Goal: Find specific page/section: Find specific page/section

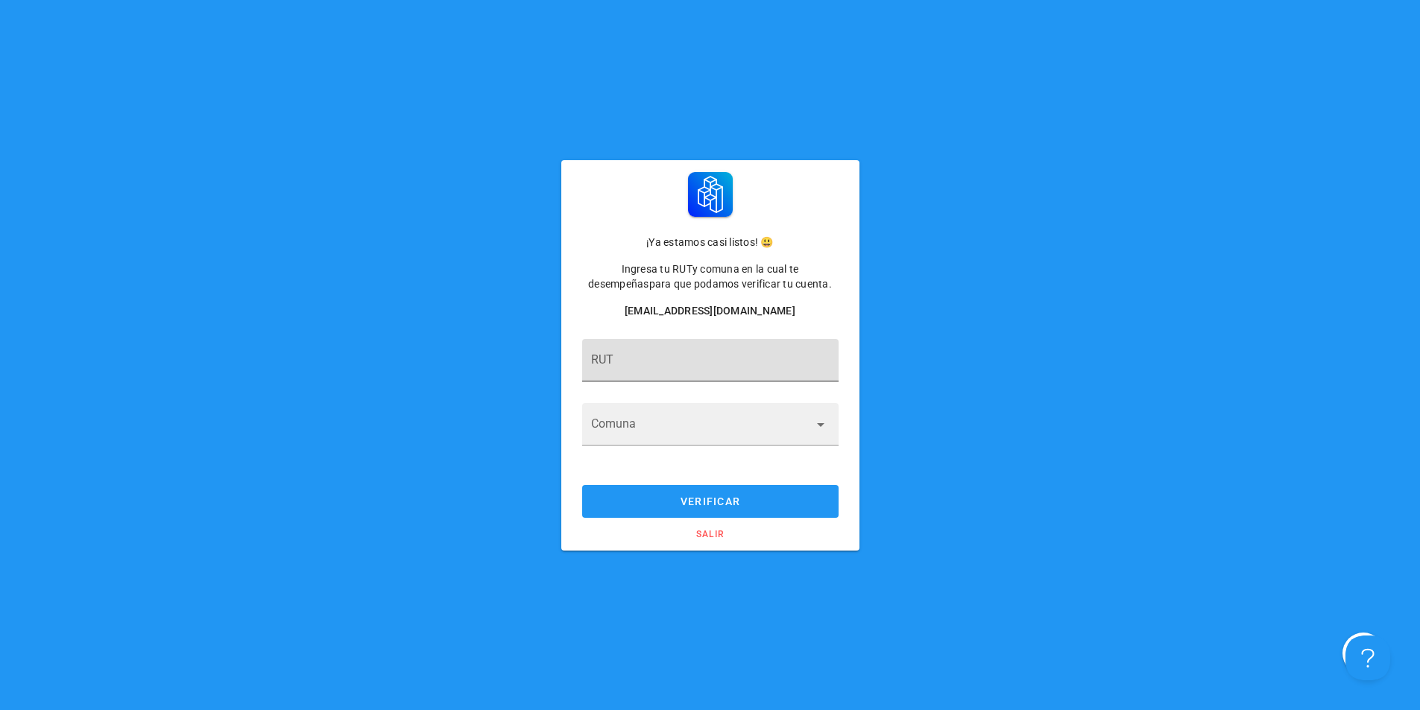
click at [647, 350] on div "RUT" at bounding box center [710, 360] width 239 height 42
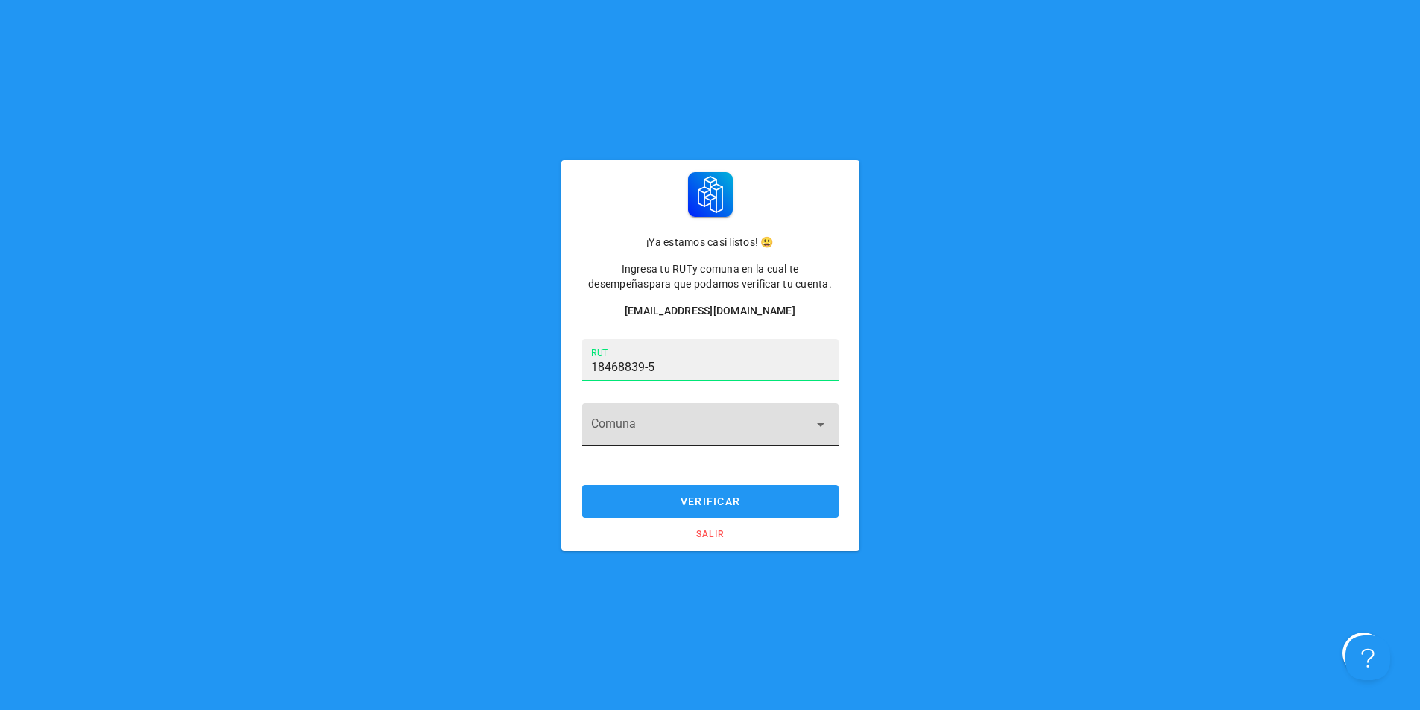
type input "18.468.839-5"
click at [665, 431] on input "Comuna" at bounding box center [700, 433] width 218 height 24
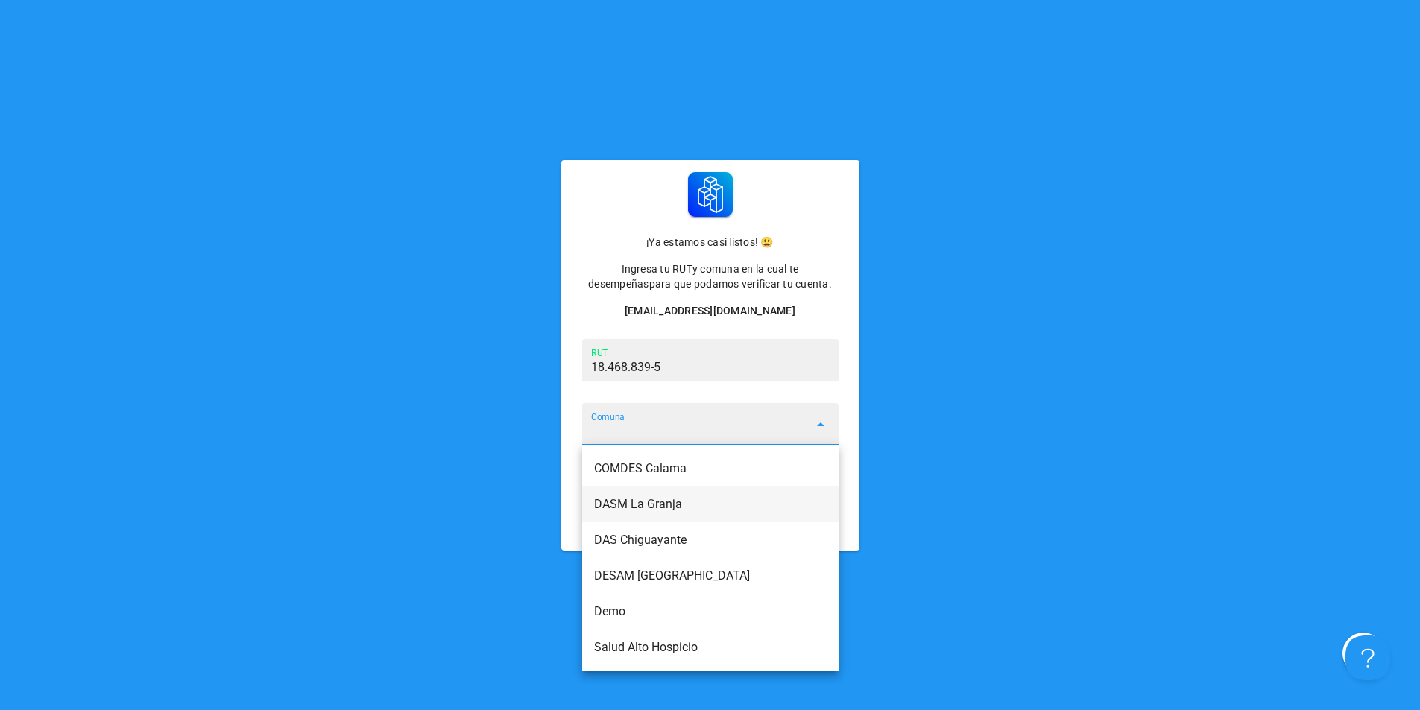
click at [658, 502] on div "DASM La Granja" at bounding box center [710, 504] width 233 height 14
type input "DASM La Granja"
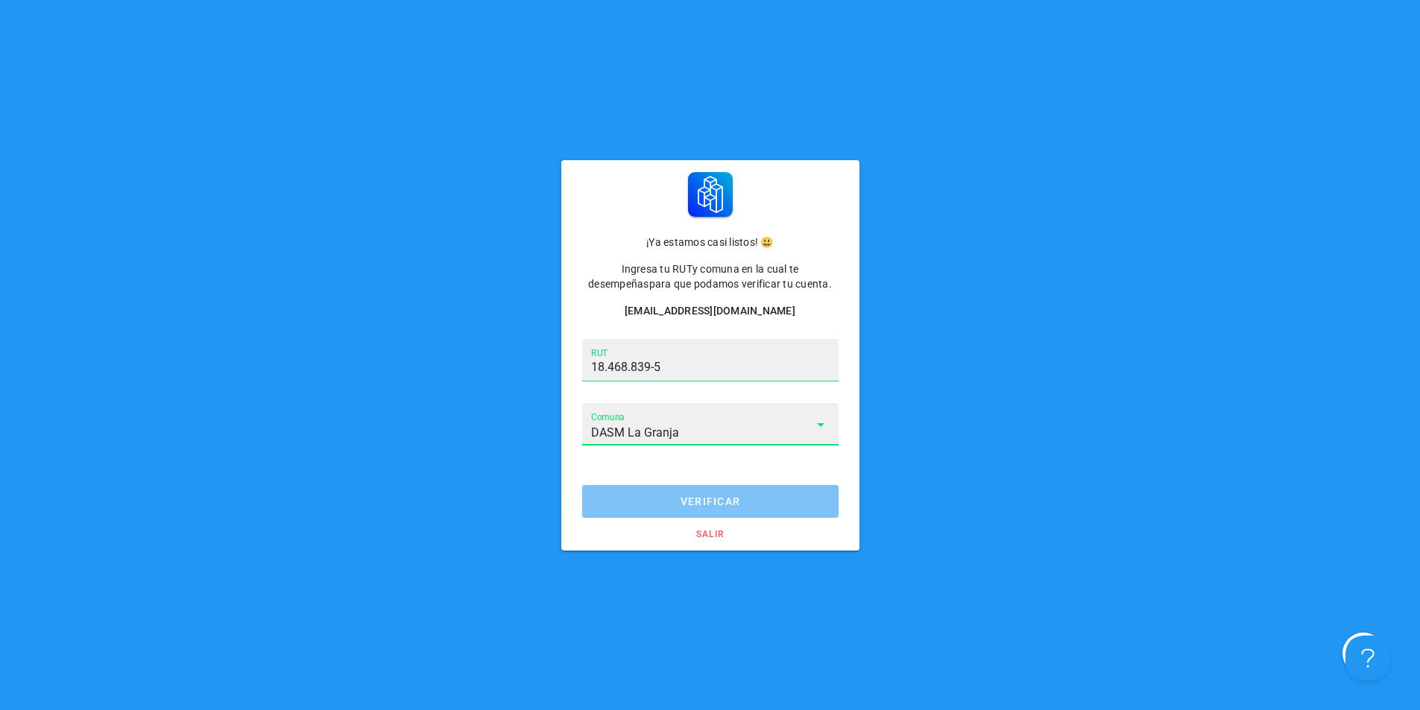
click at [658, 502] on span "verificar" at bounding box center [709, 502] width 227 height 12
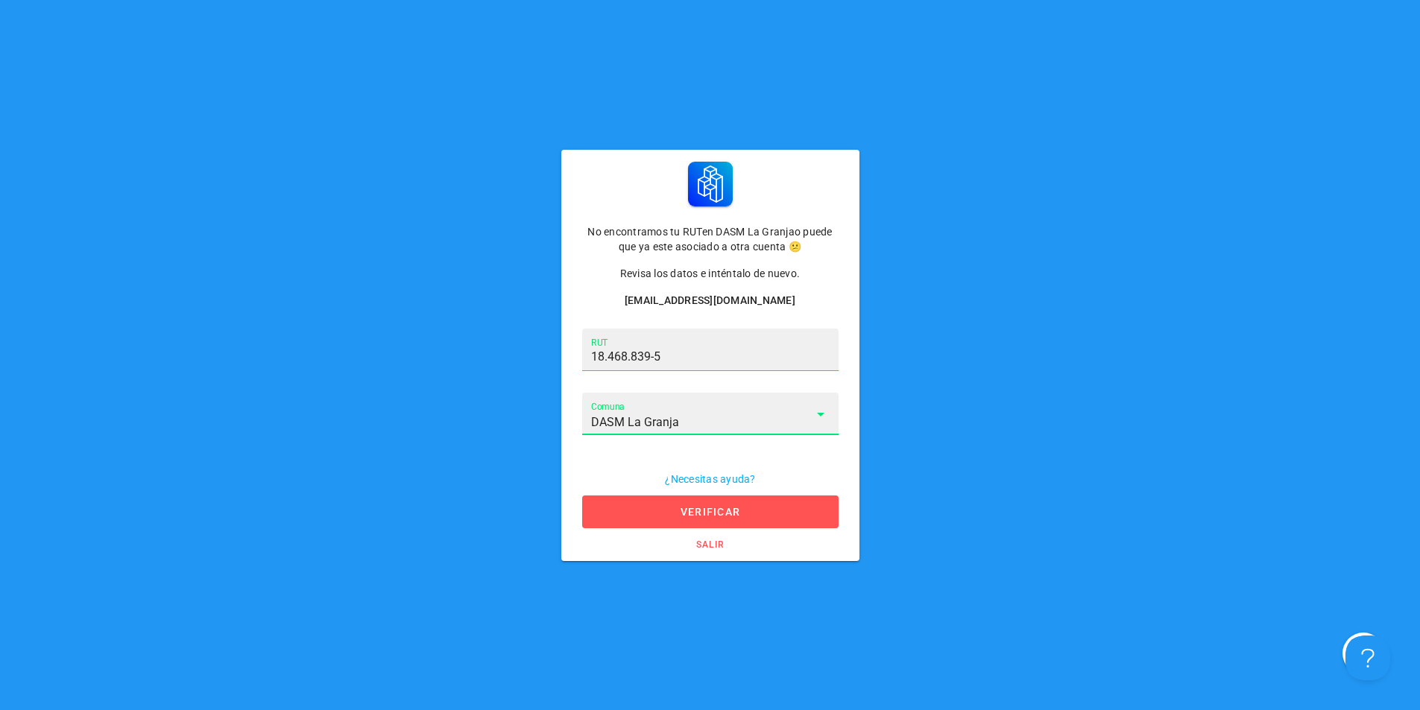
click at [716, 432] on input "DASM La Granja" at bounding box center [700, 423] width 218 height 24
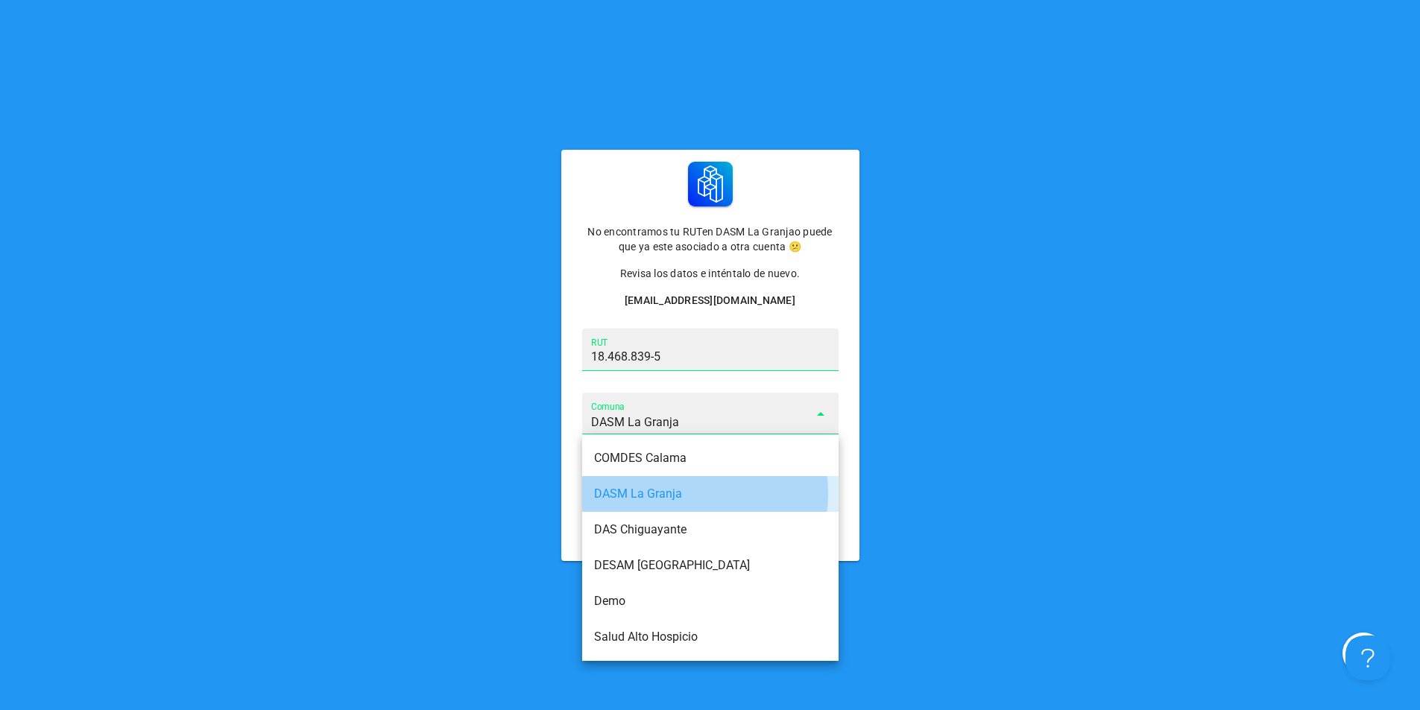
click at [657, 496] on div "DASM La Granja" at bounding box center [710, 494] width 233 height 14
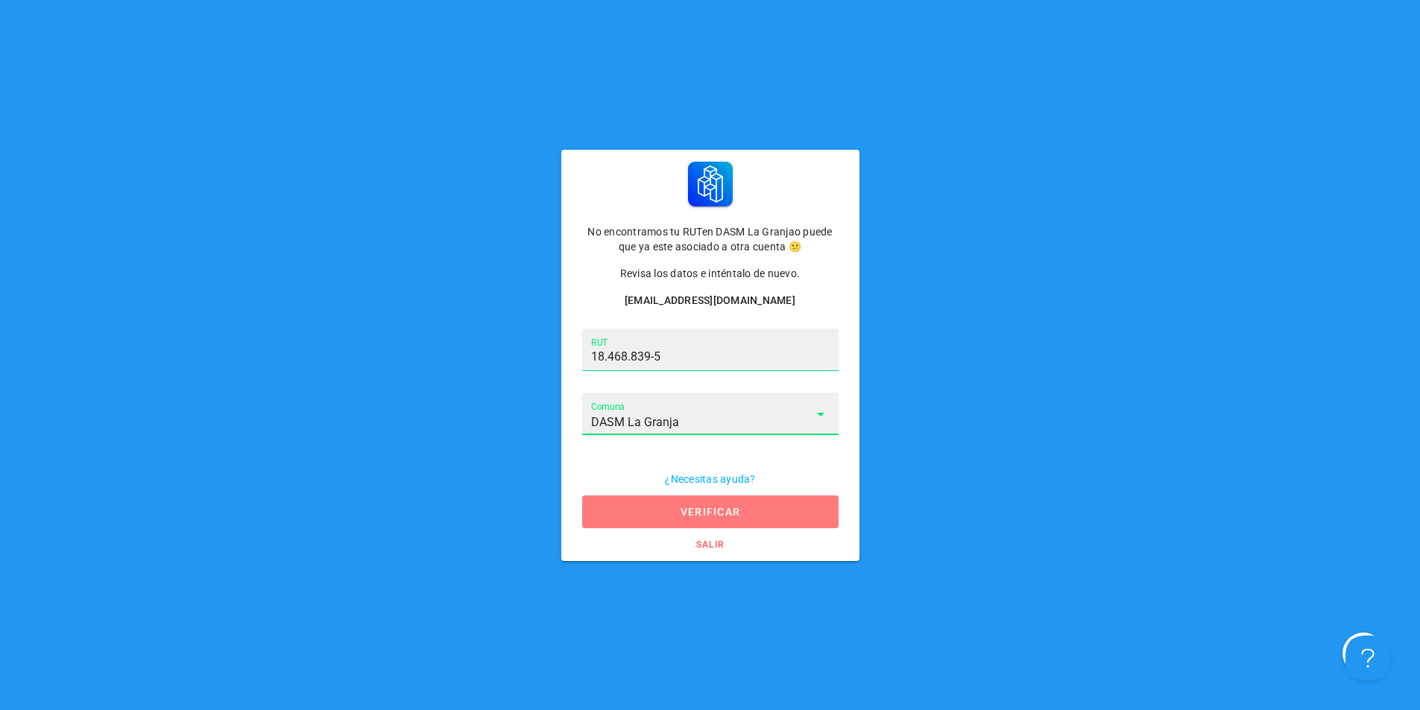
click at [728, 512] on span "verificar" at bounding box center [709, 512] width 227 height 12
click at [685, 507] on span "verificar" at bounding box center [709, 512] width 227 height 12
click at [678, 506] on span "verificar" at bounding box center [709, 512] width 227 height 12
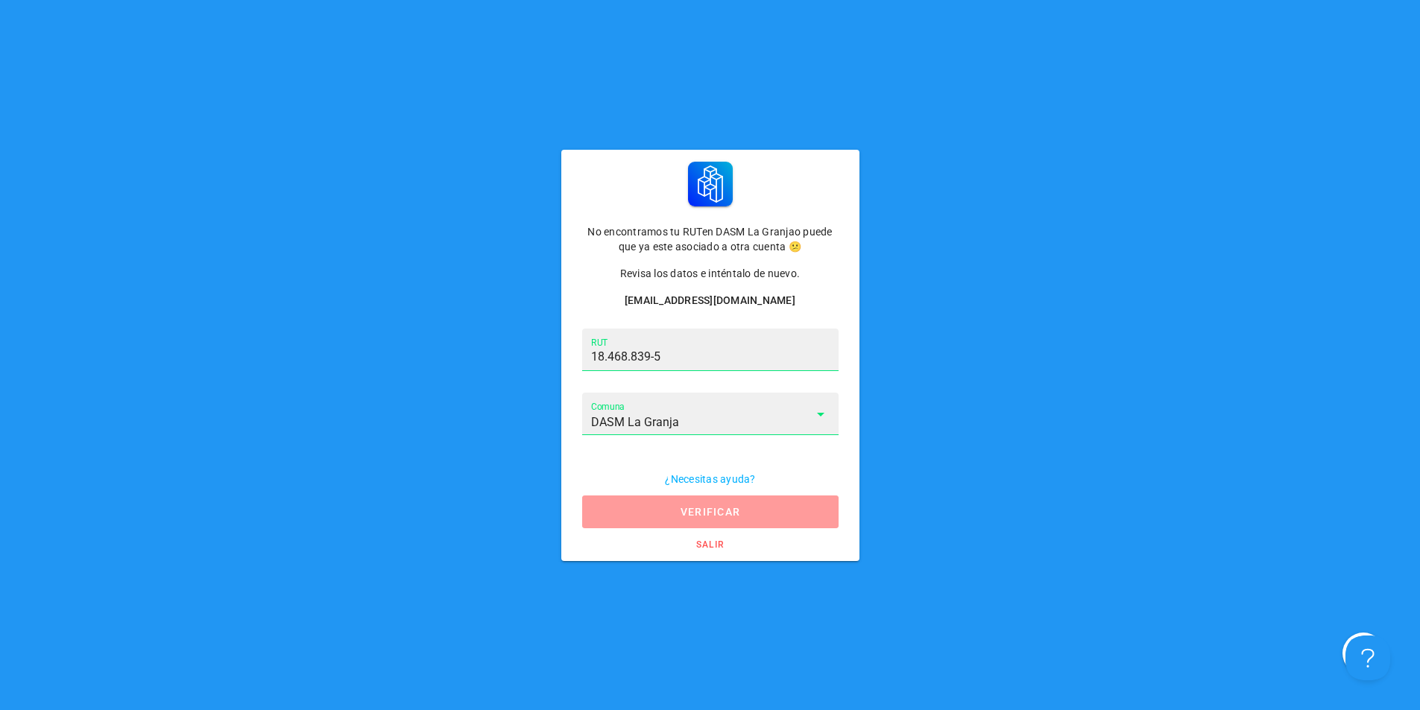
click at [678, 506] on span "verificar" at bounding box center [709, 512] width 227 height 12
click at [678, 506] on div "¿Necesitas ayuda? verificar salir" at bounding box center [710, 512] width 286 height 86
click at [678, 506] on span "verificar" at bounding box center [709, 512] width 227 height 12
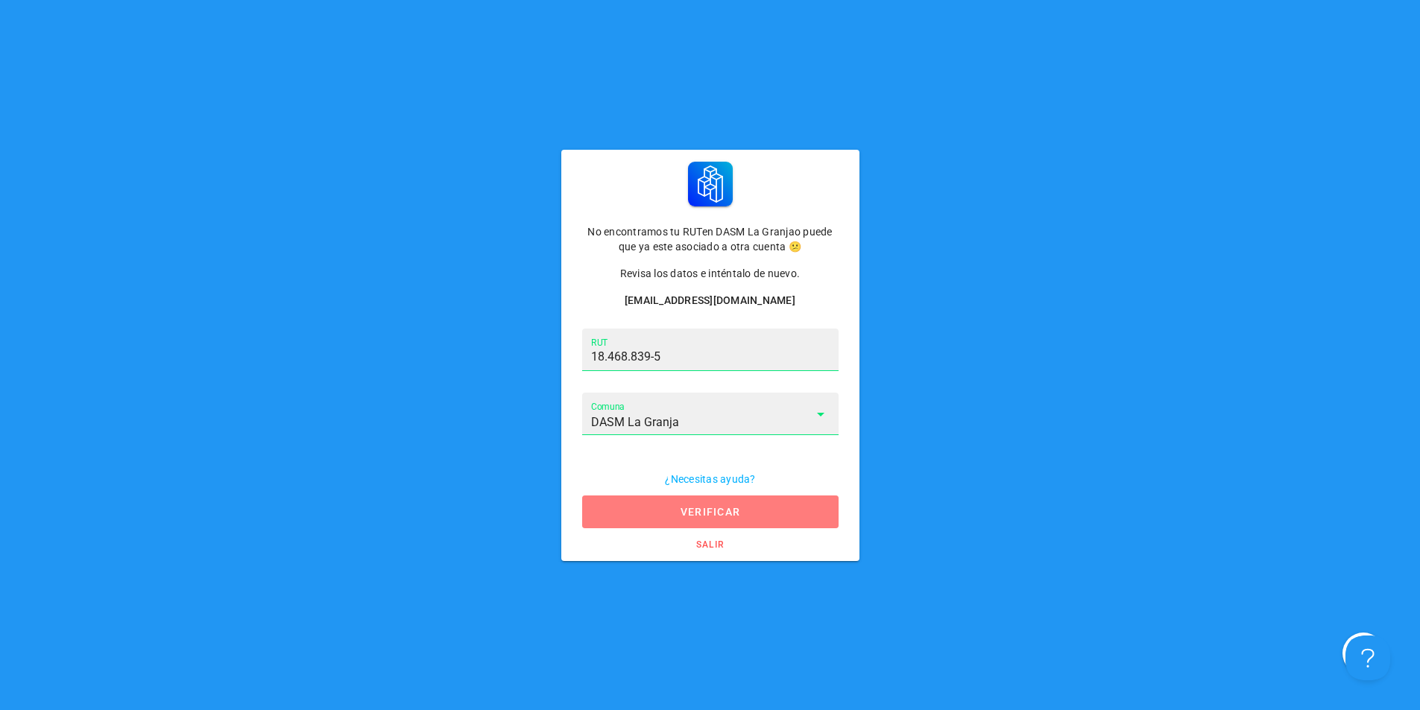
click at [678, 506] on div "¿Necesitas ayuda? verificar salir" at bounding box center [710, 512] width 286 height 86
click at [678, 506] on span "verificar" at bounding box center [709, 512] width 227 height 12
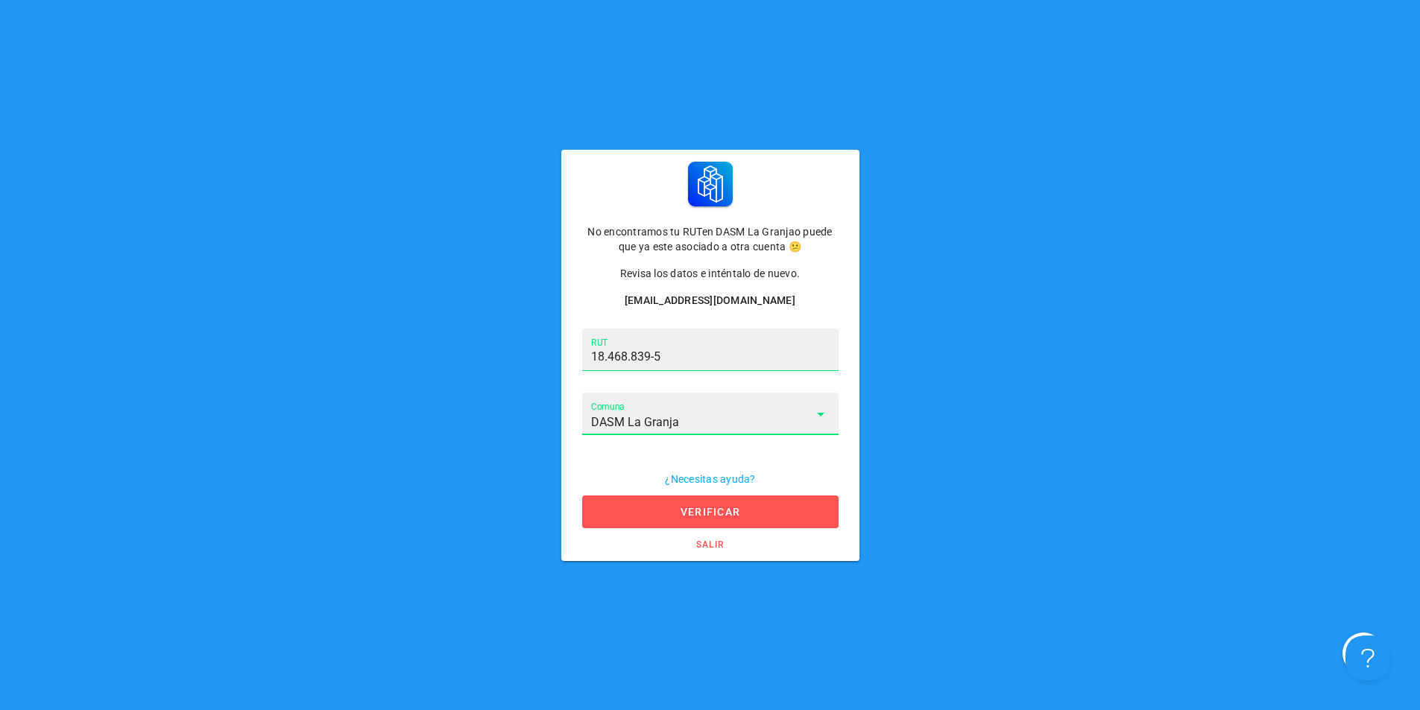
click at [808, 426] on input "DASM La Granja" at bounding box center [700, 423] width 218 height 24
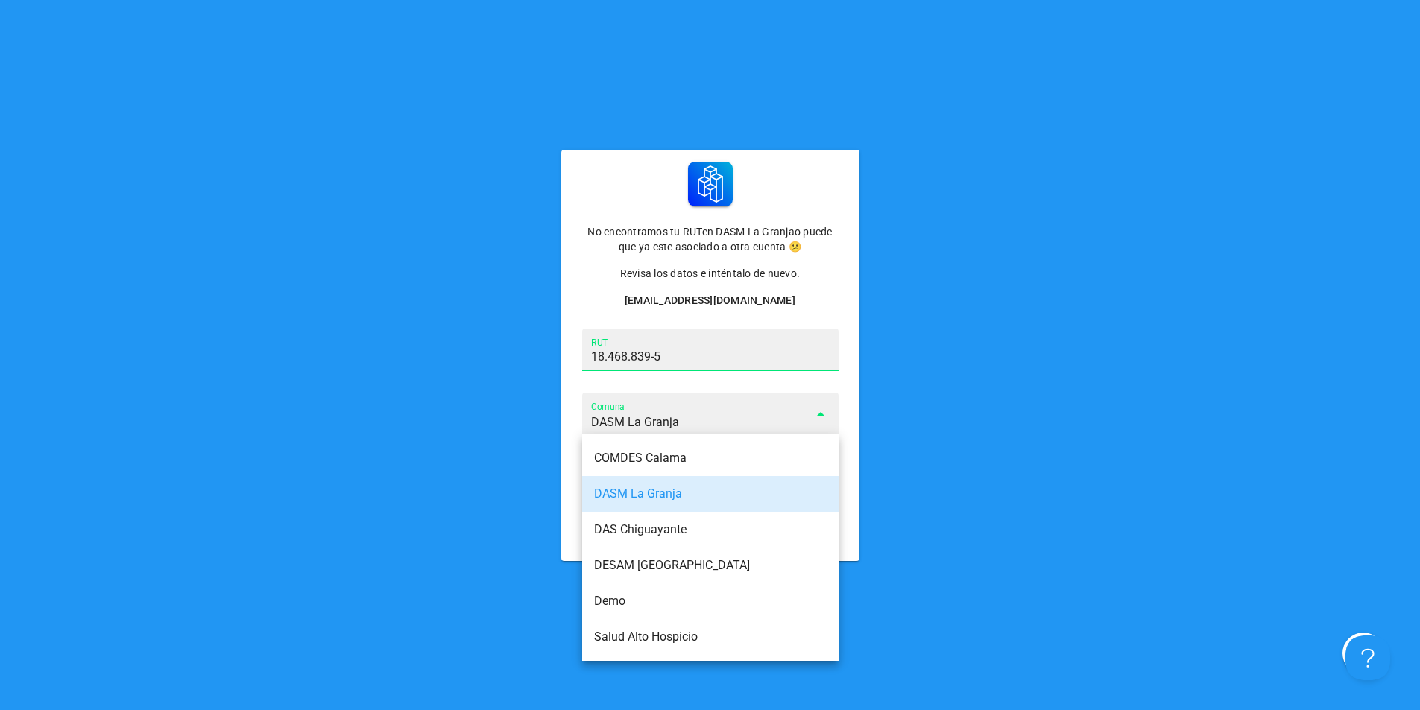
click at [1222, 434] on div "No encontramos tu RUT en DASM La Granja o puede que ya este asociado a otra cue…" at bounding box center [710, 355] width 1414 height 411
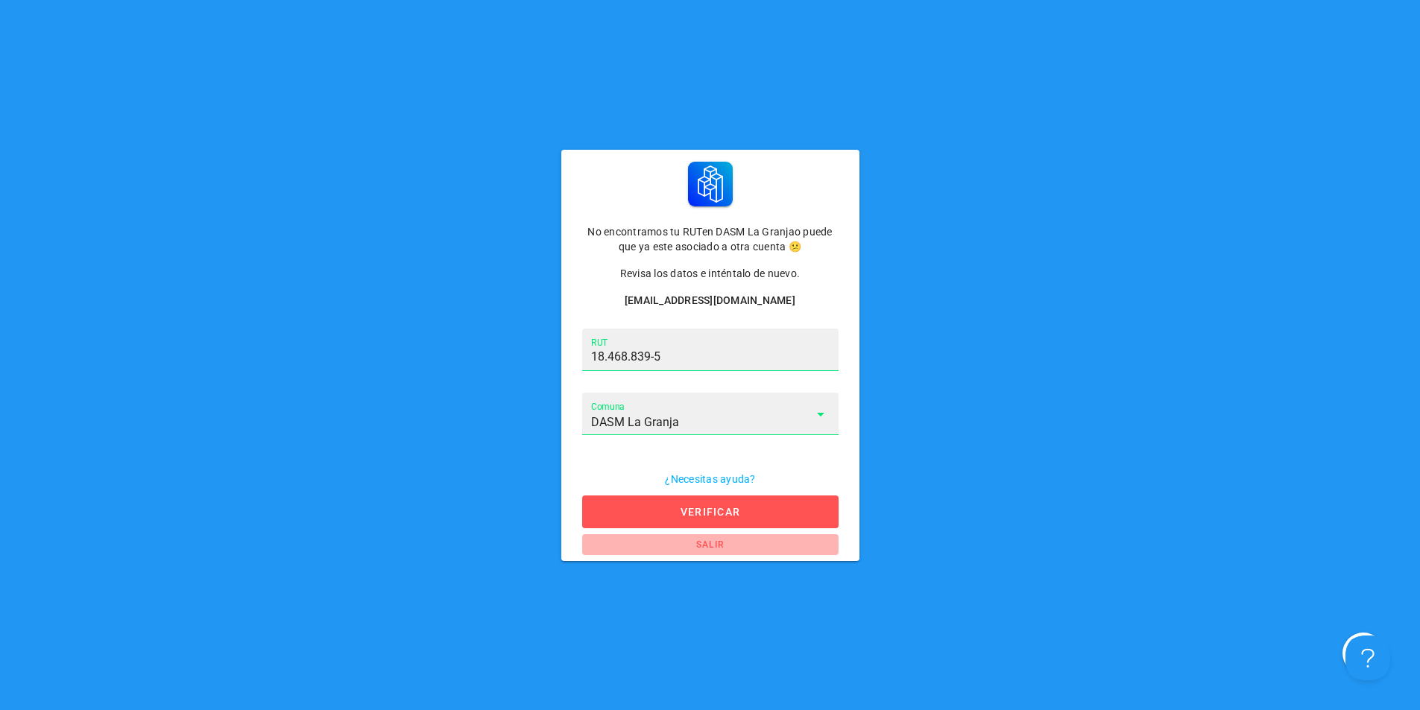
click at [713, 537] on link "salir" at bounding box center [710, 544] width 256 height 21
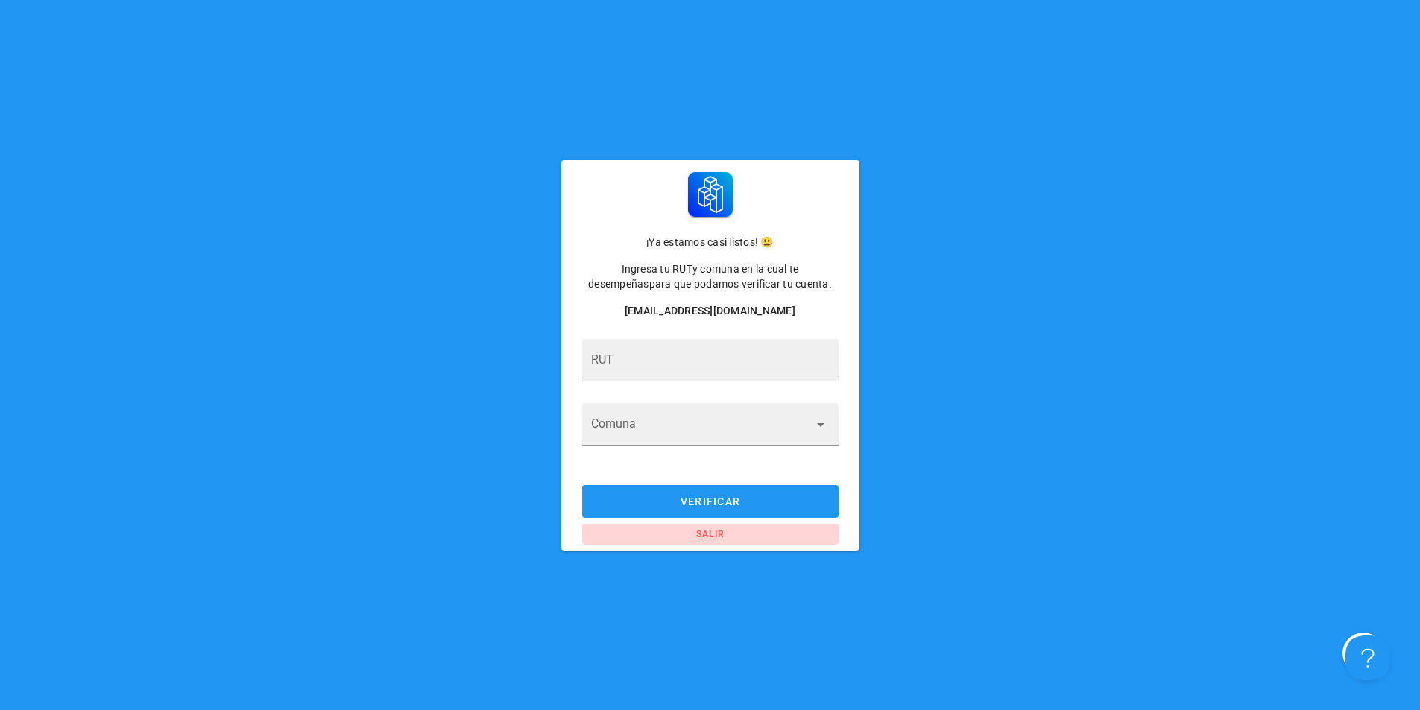
click at [701, 532] on span "salir" at bounding box center [710, 534] width 238 height 10
click at [747, 310] on div "sgodoy.granjasur@gmail.com" at bounding box center [710, 310] width 256 height 15
click at [747, 309] on div "[EMAIL_ADDRESS][DOMAIN_NAME]" at bounding box center [710, 310] width 256 height 15
click at [707, 527] on link "salir" at bounding box center [710, 534] width 256 height 21
click at [707, 533] on span "salir" at bounding box center [710, 534] width 238 height 10
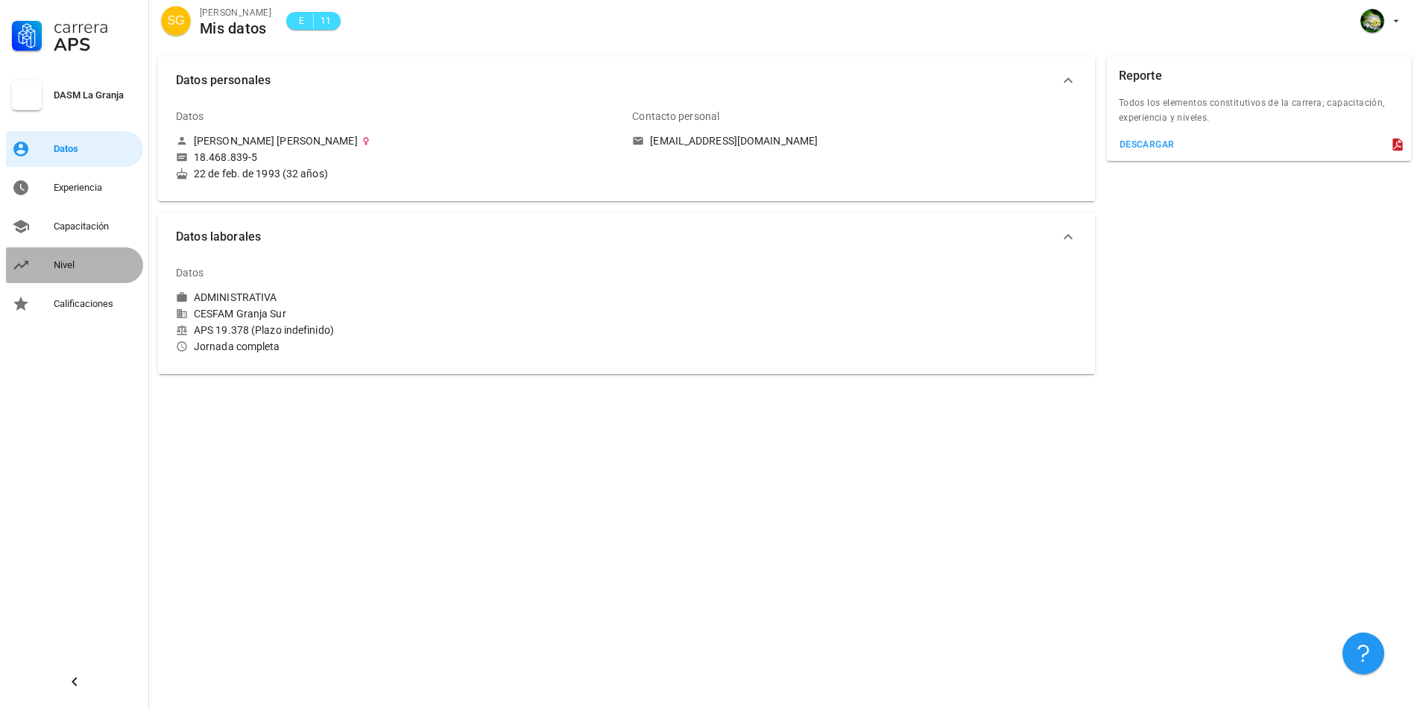
click at [67, 267] on div "Nivel" at bounding box center [95, 265] width 83 height 12
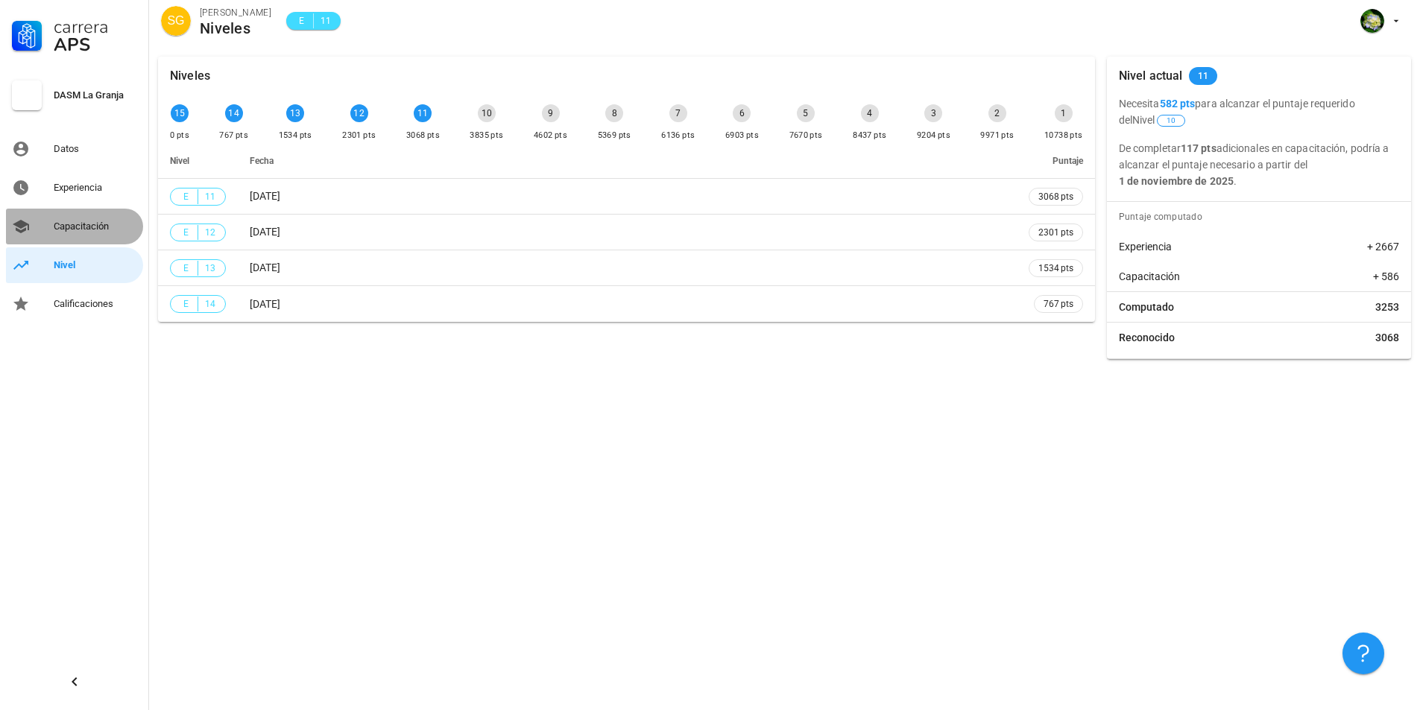
click at [117, 227] on div "Capacitación" at bounding box center [95, 227] width 83 height 12
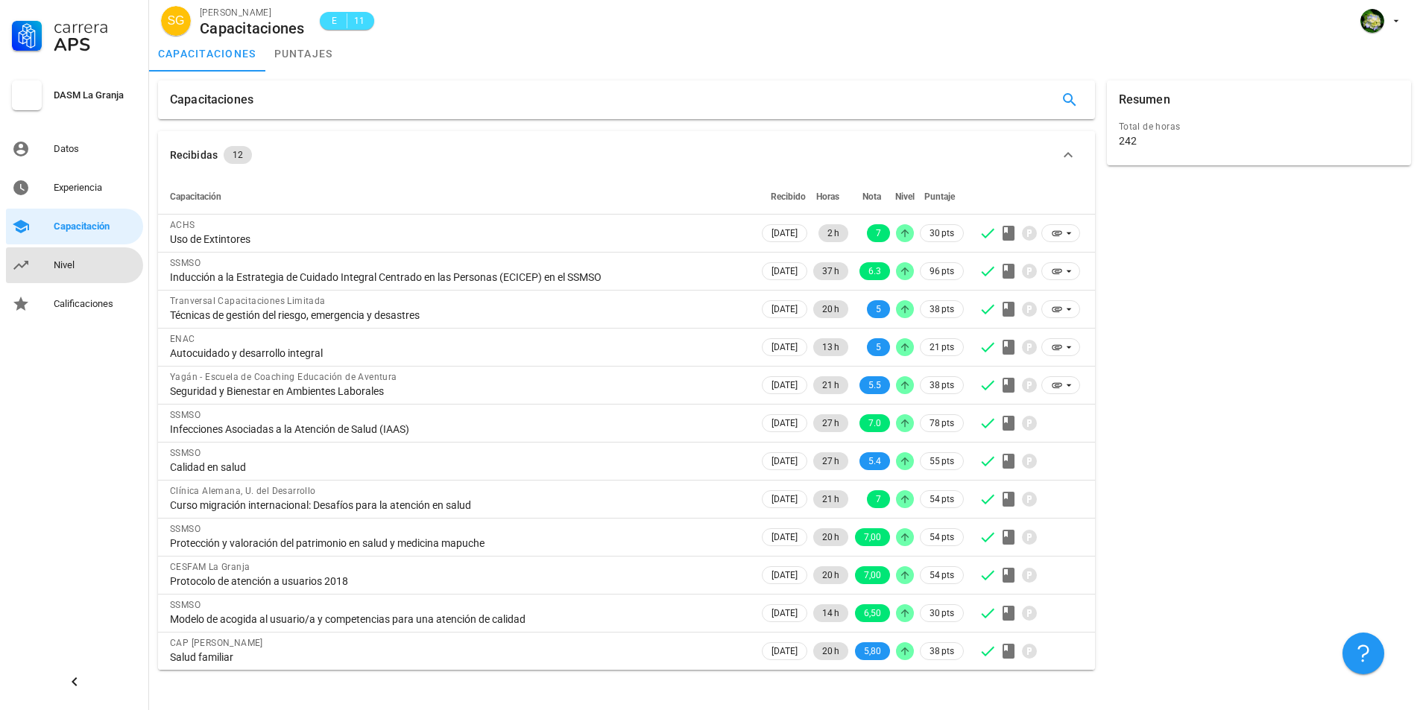
click at [84, 268] on div "Nivel" at bounding box center [95, 265] width 83 height 12
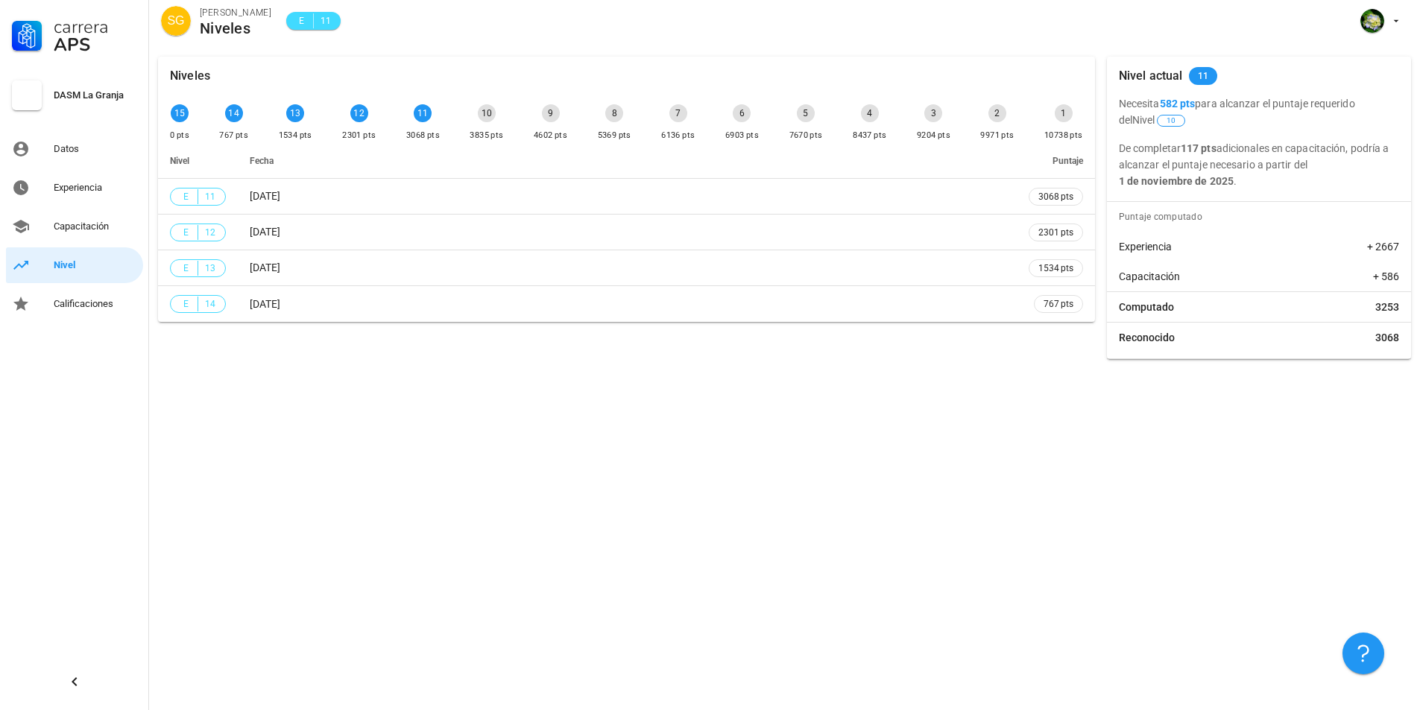
click at [493, 116] on div "10" at bounding box center [487, 113] width 18 height 18
click at [78, 227] on div "Capacitación" at bounding box center [95, 227] width 83 height 12
